Goal: Find contact information: Find contact information

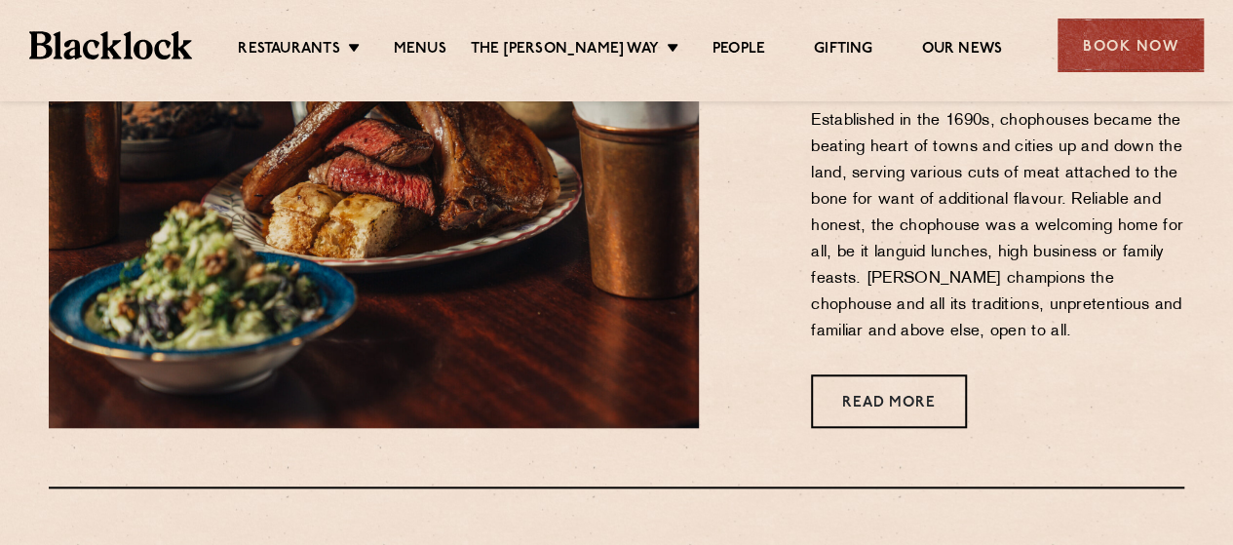
scroll to position [733, 0]
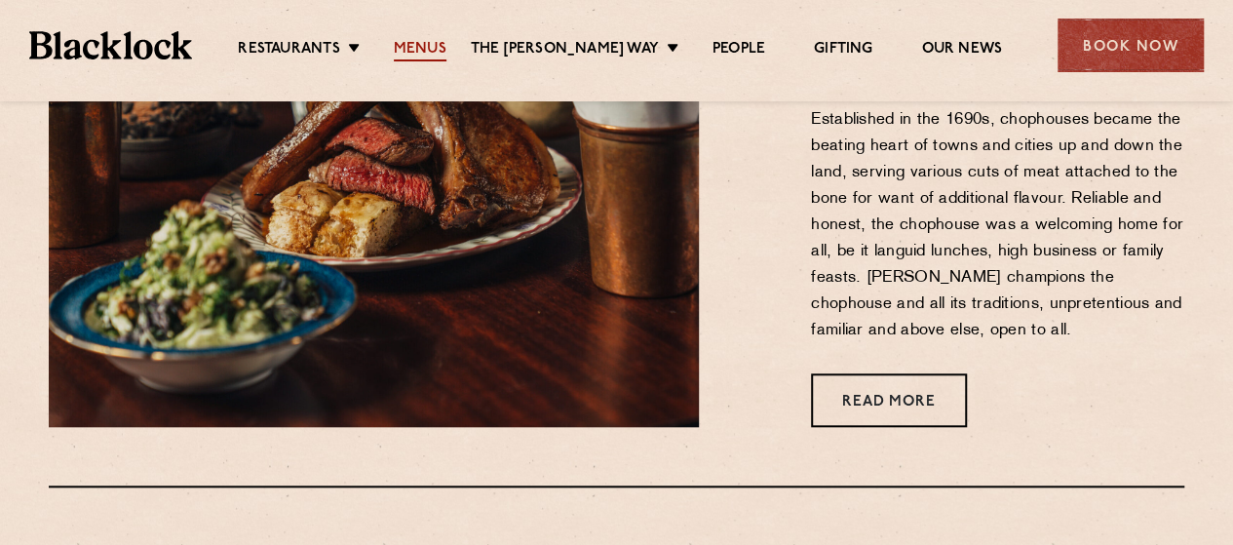
click at [433, 43] on link "Menus" at bounding box center [420, 50] width 53 height 21
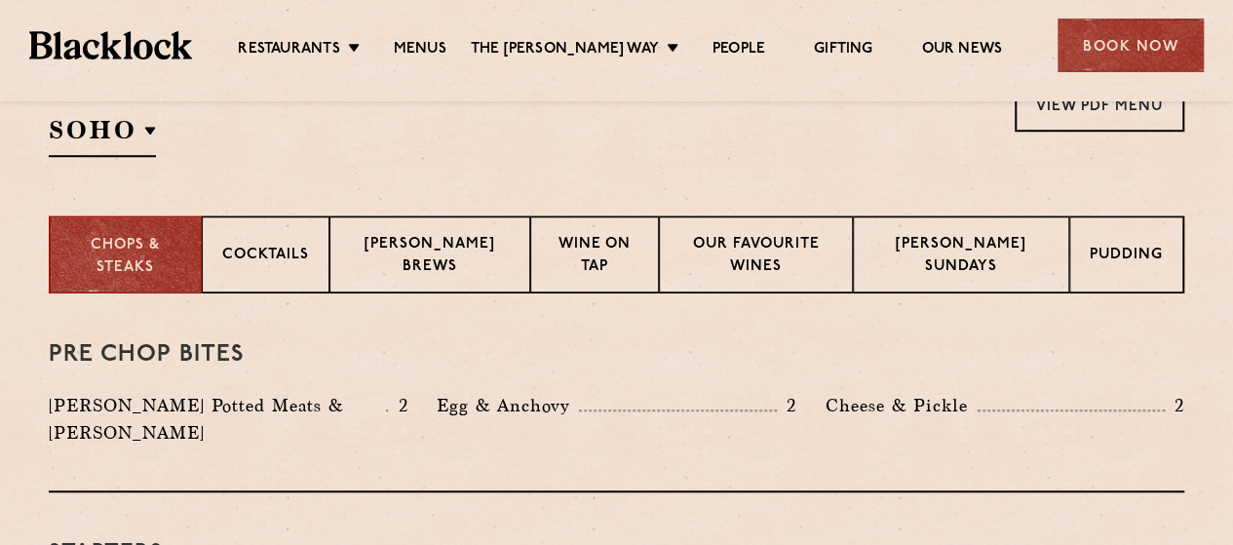
scroll to position [673, 0]
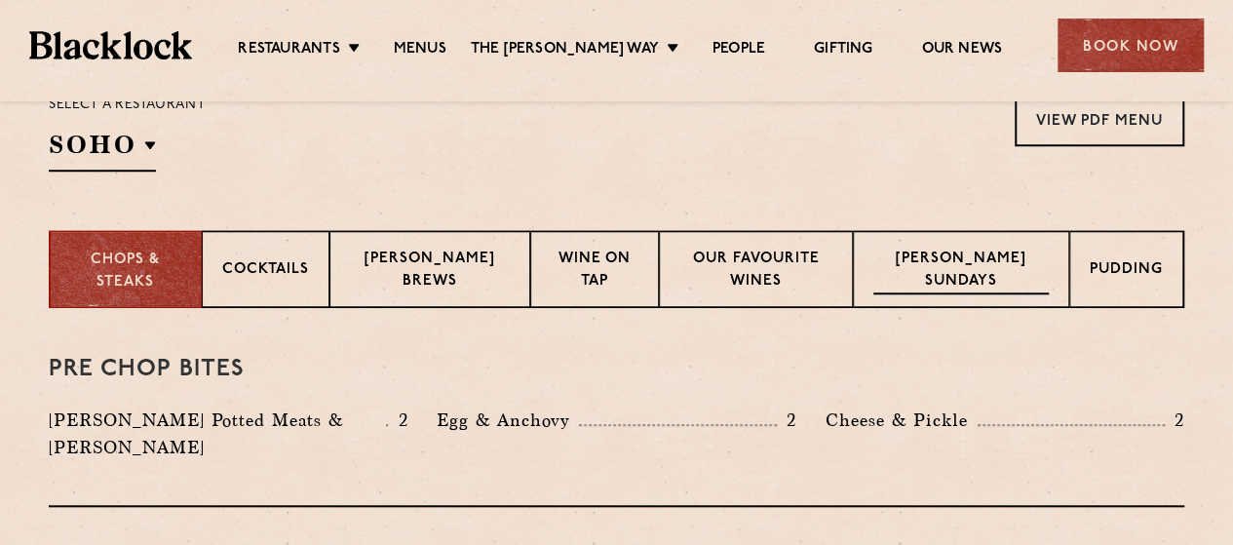
click at [1054, 233] on div "Blacklock Sundays" at bounding box center [961, 269] width 216 height 78
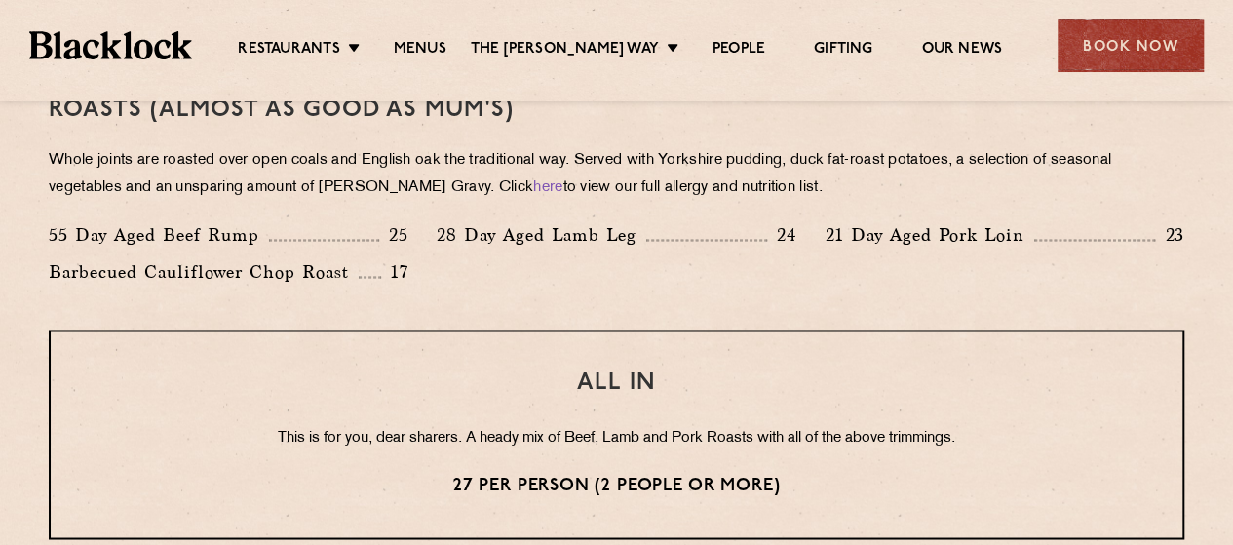
scroll to position [1454, 0]
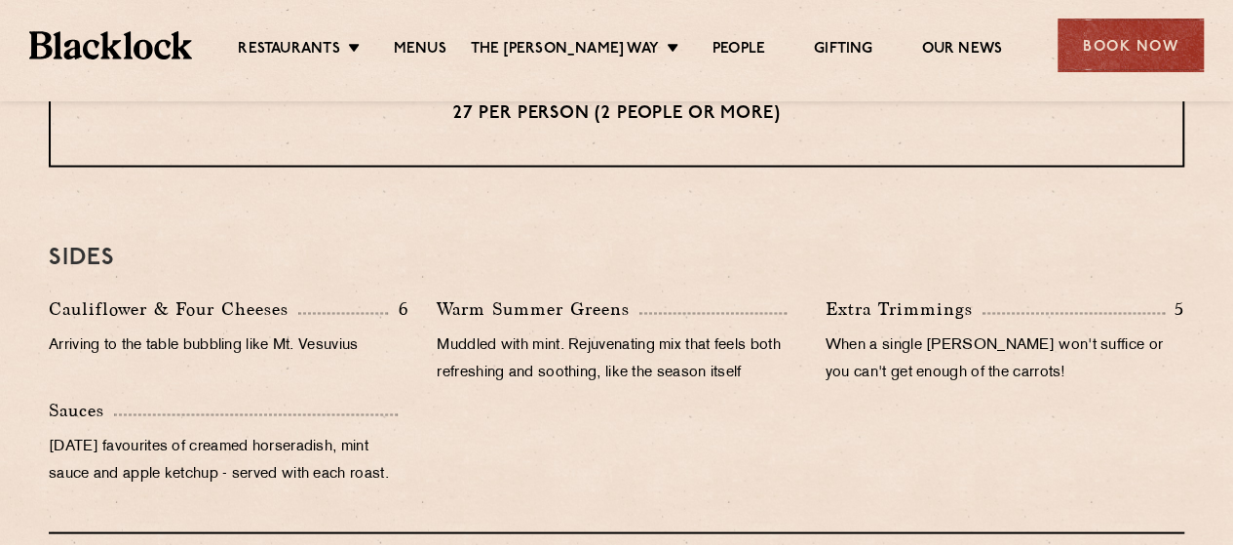
click at [669, 467] on div "Cauliflower & Four Cheeses 6 Arriving to the table bubbling like Mt. Vesuvius W…" at bounding box center [616, 395] width 1165 height 203
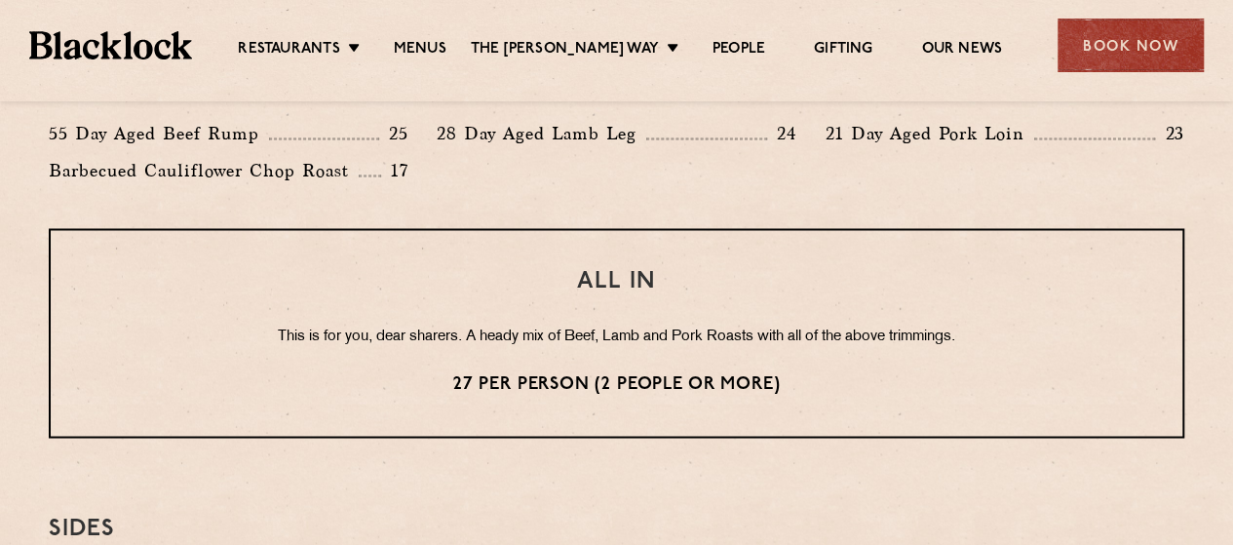
scroll to position [1554, 0]
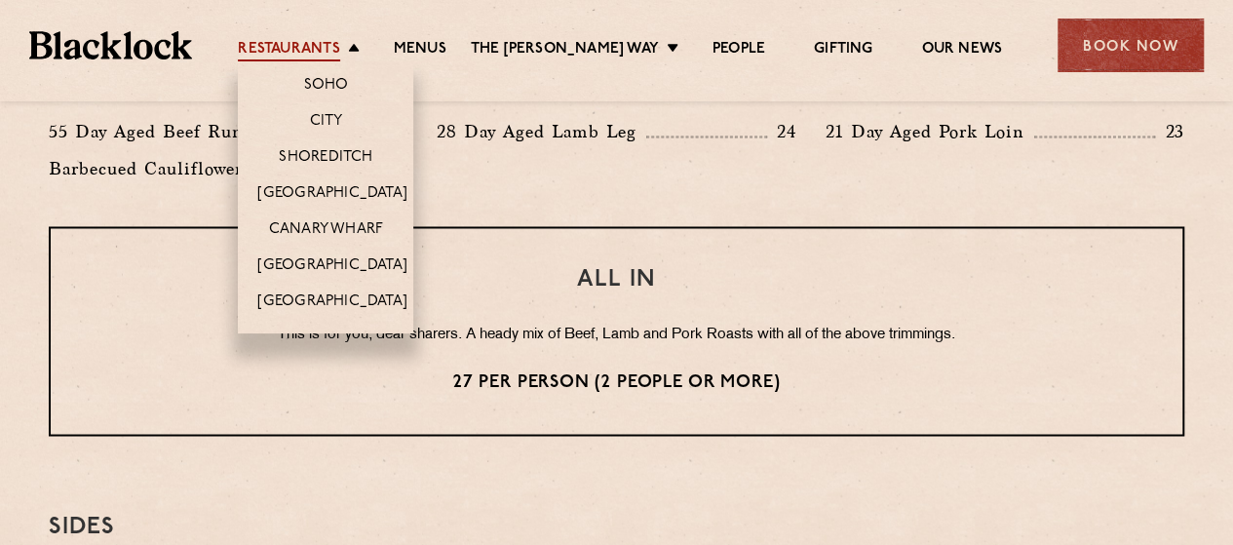
click at [322, 50] on link "Restaurants" at bounding box center [288, 50] width 101 height 21
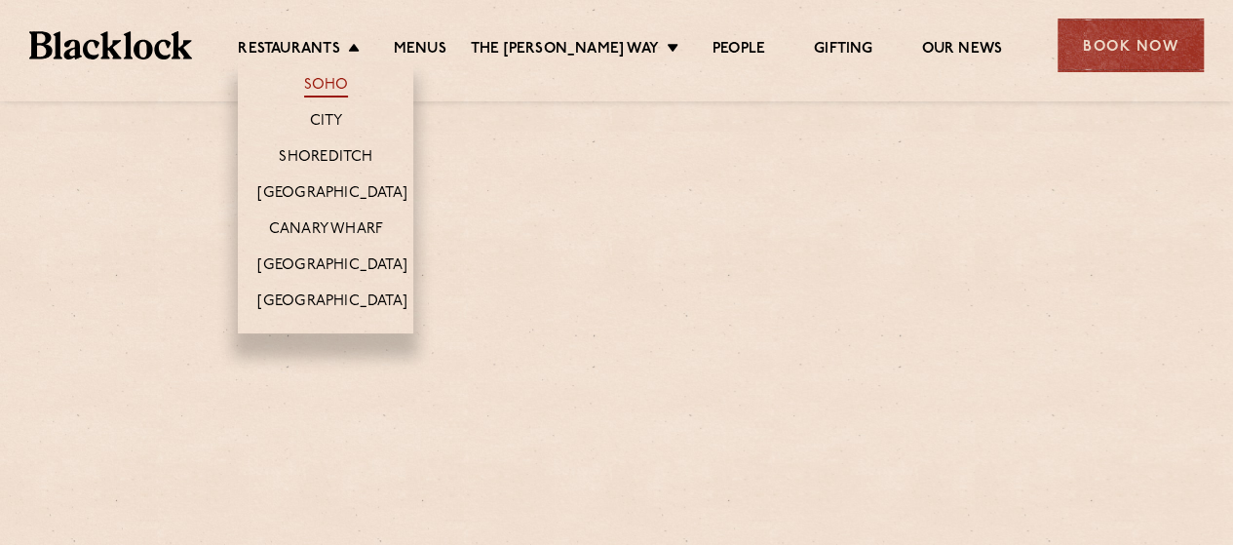
click at [343, 80] on link "Soho" at bounding box center [326, 86] width 45 height 21
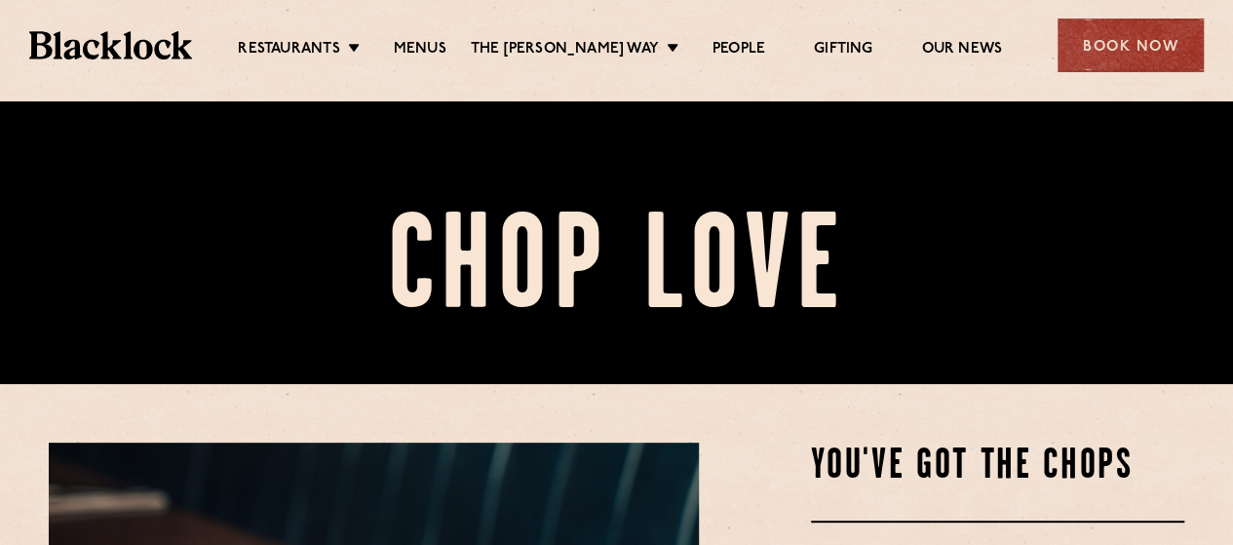
scroll to position [162, 0]
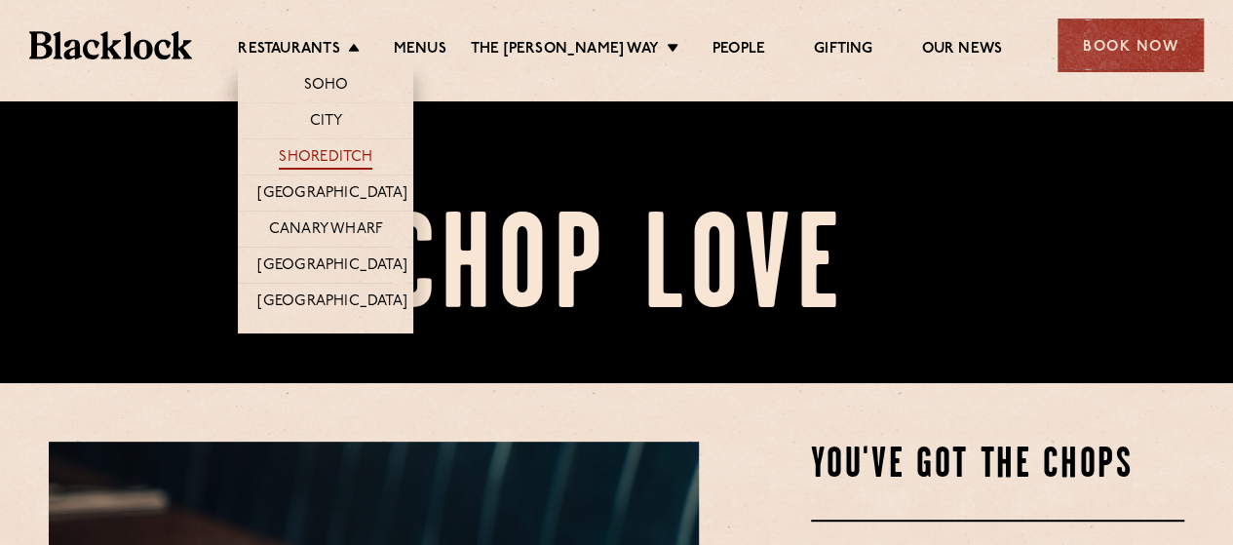
click at [372, 155] on link "Shoreditch" at bounding box center [326, 158] width 94 height 21
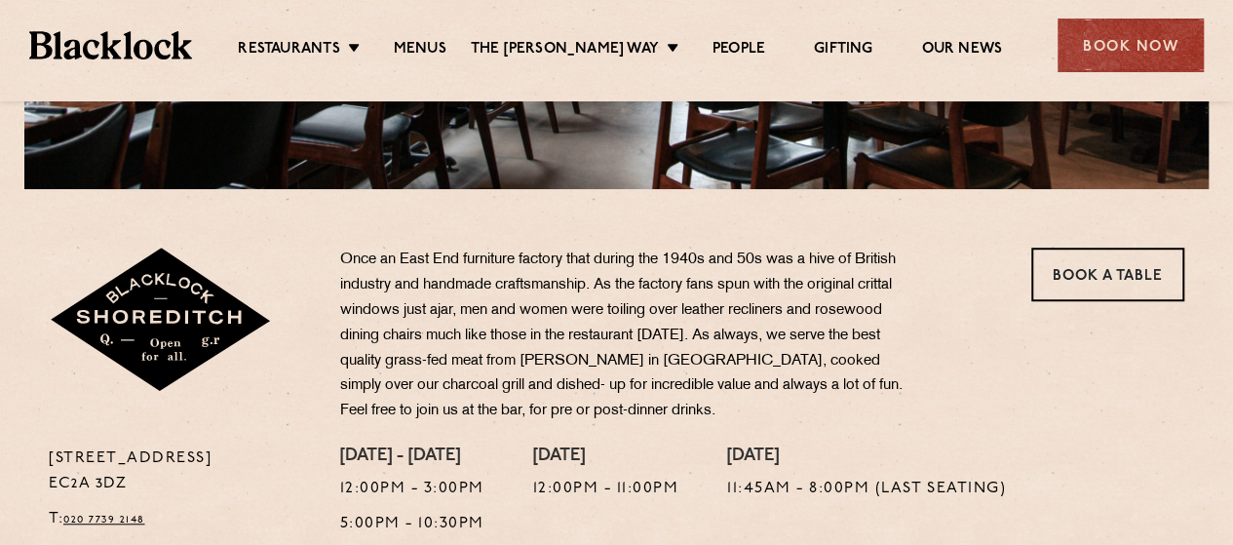
scroll to position [507, 0]
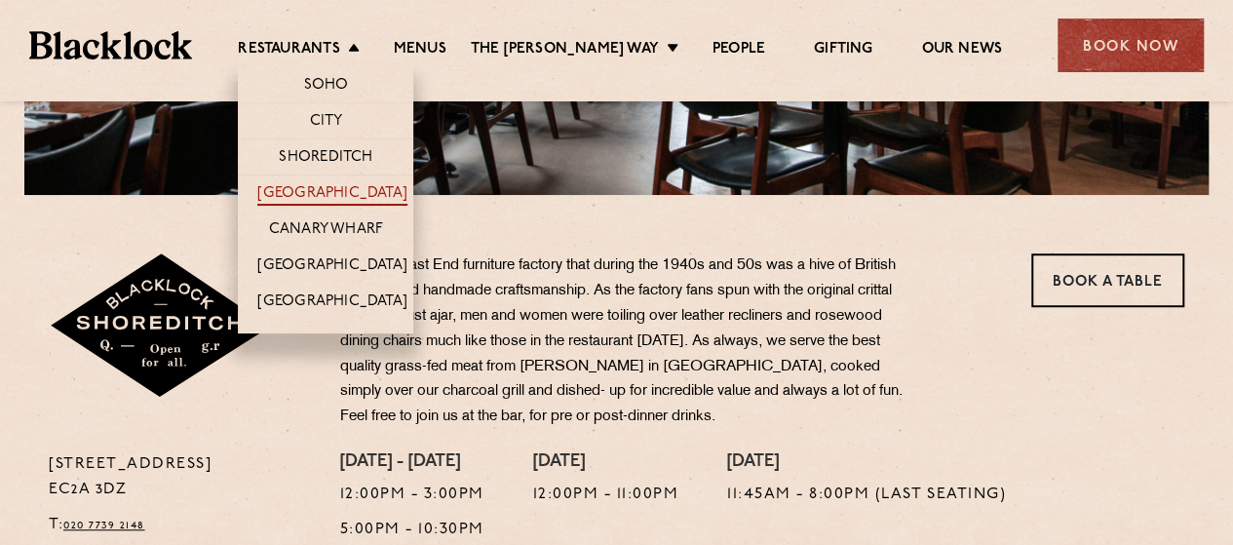
click at [360, 201] on link "[GEOGRAPHIC_DATA]" at bounding box center [331, 194] width 149 height 21
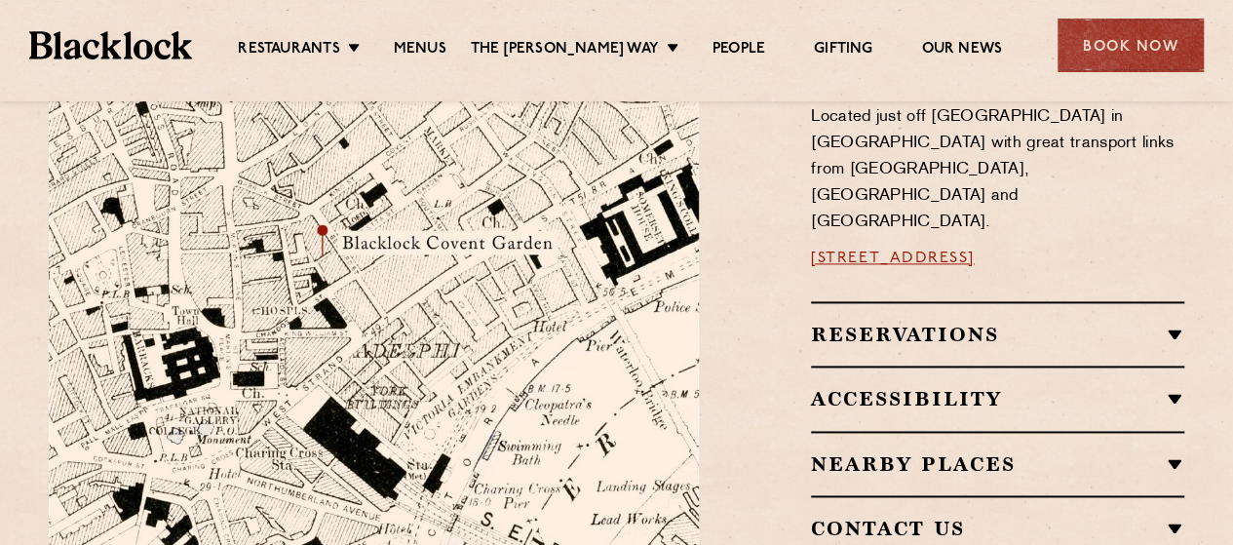
scroll to position [1173, 0]
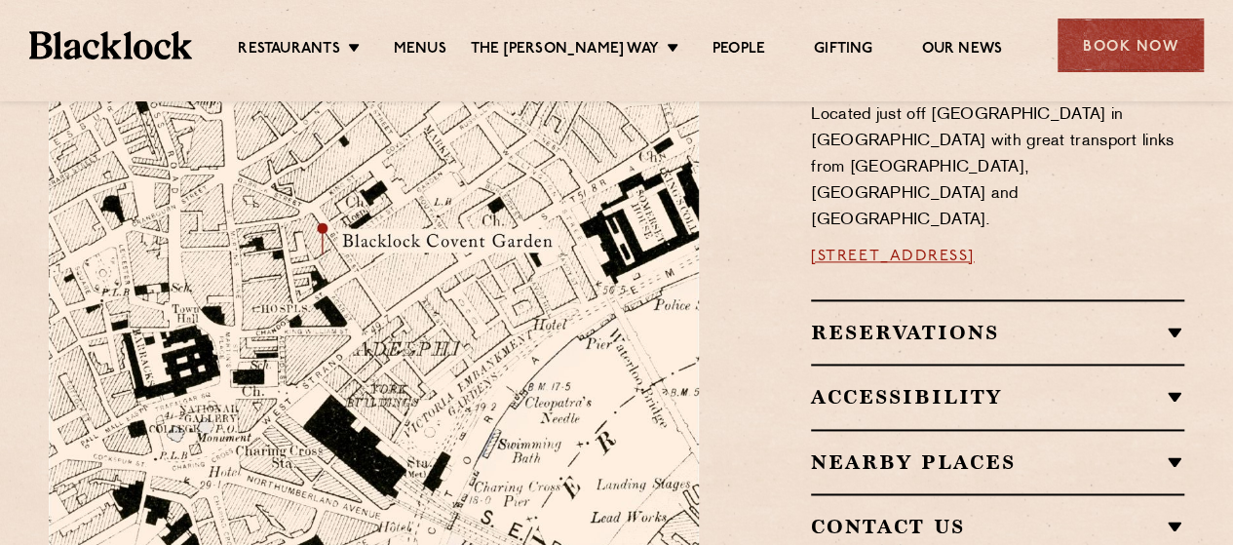
click at [393, 217] on img at bounding box center [374, 291] width 650 height 685
click at [937, 249] on link "[STREET_ADDRESS]" at bounding box center [893, 257] width 164 height 16
